Goal: Information Seeking & Learning: Understand process/instructions

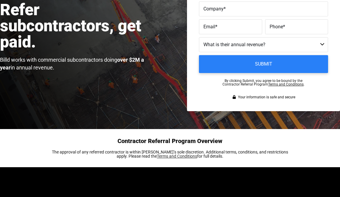
scroll to position [79, 0]
